Goal: Task Accomplishment & Management: Manage account settings

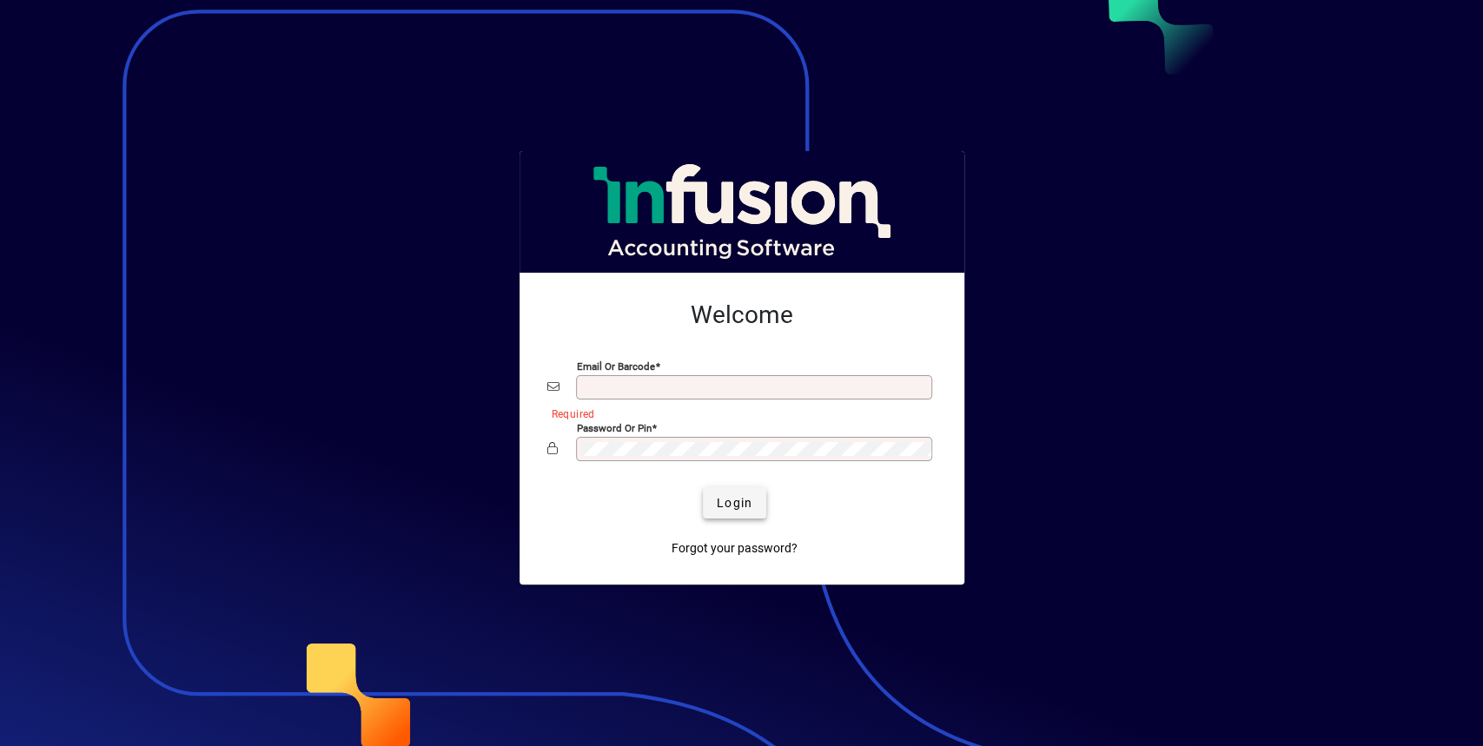
type input "**********"
click at [743, 499] on span "Login" at bounding box center [735, 503] width 36 height 18
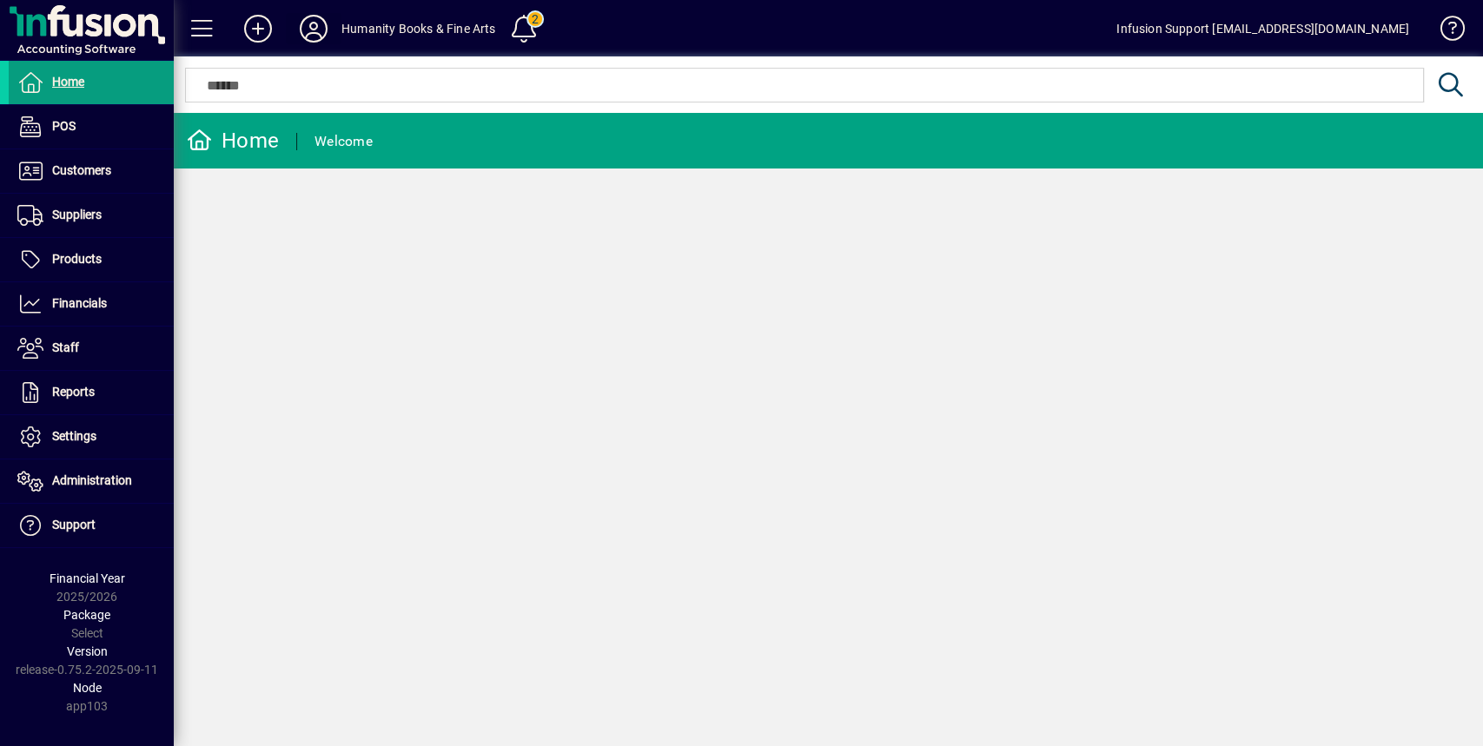
click at [314, 19] on icon at bounding box center [313, 29] width 35 height 28
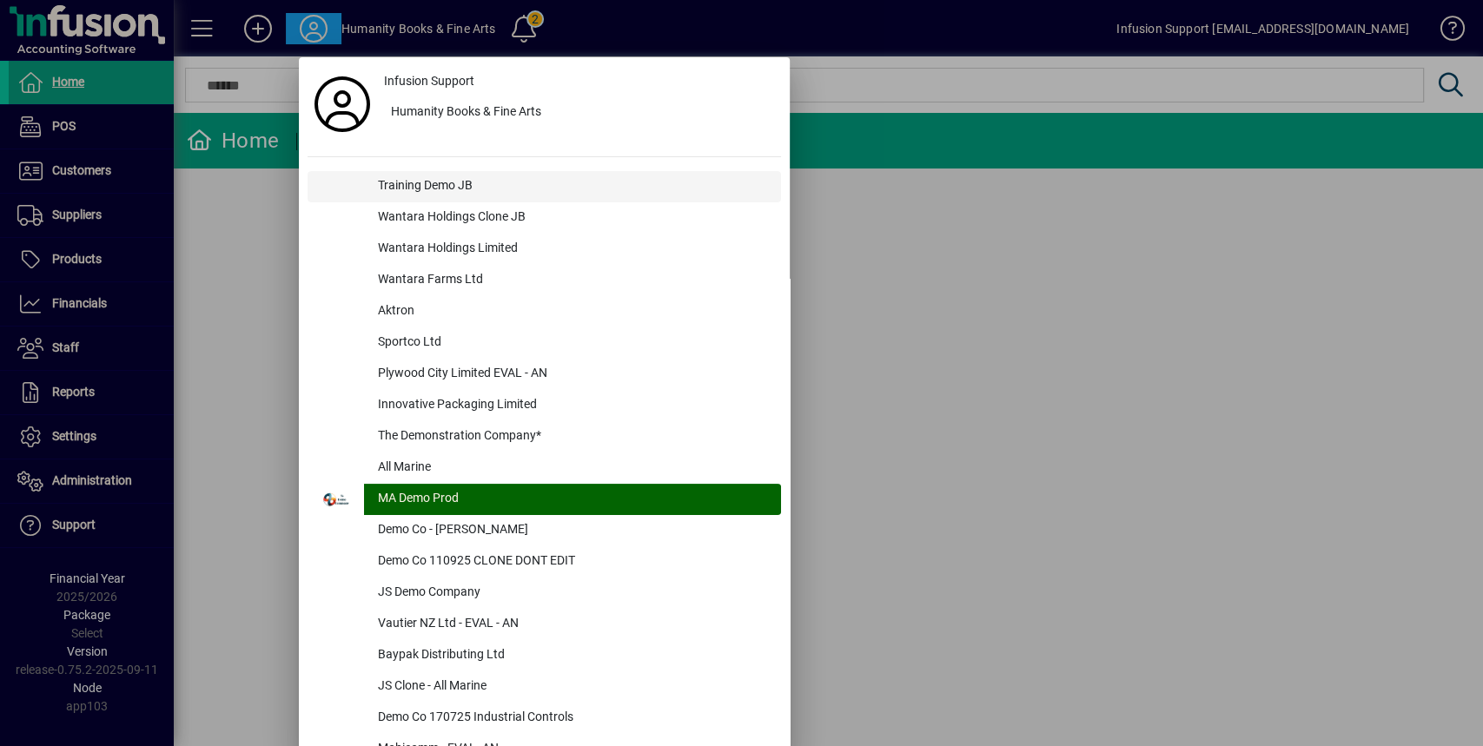
click at [498, 182] on div "Training Demo JB" at bounding box center [572, 186] width 417 height 31
